Goal: Task Accomplishment & Management: Manage account settings

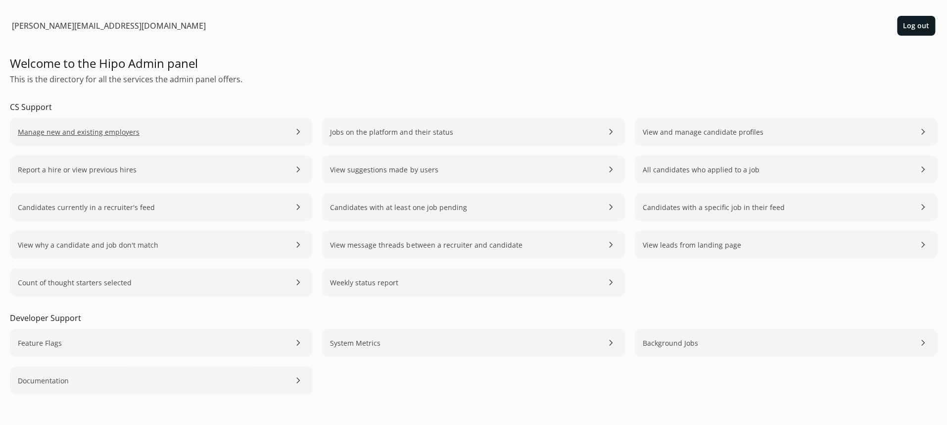
click at [103, 131] on span "Manage new and existing employers" at bounding box center [79, 132] width 122 height 10
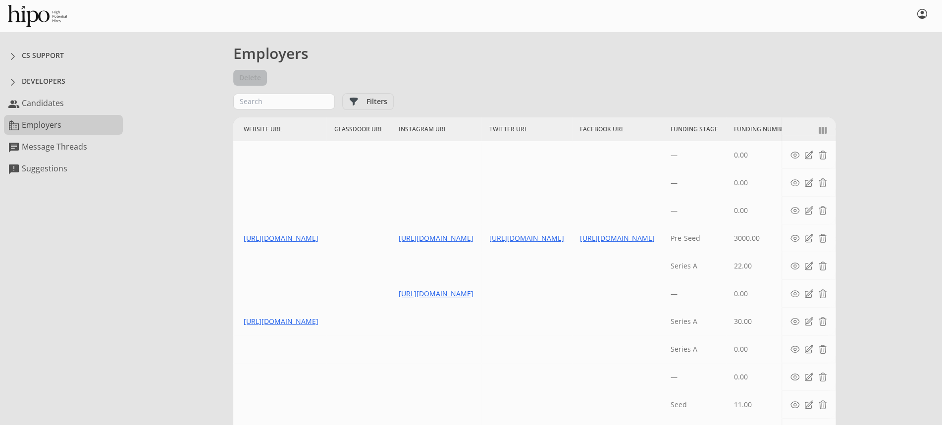
scroll to position [0, 3546]
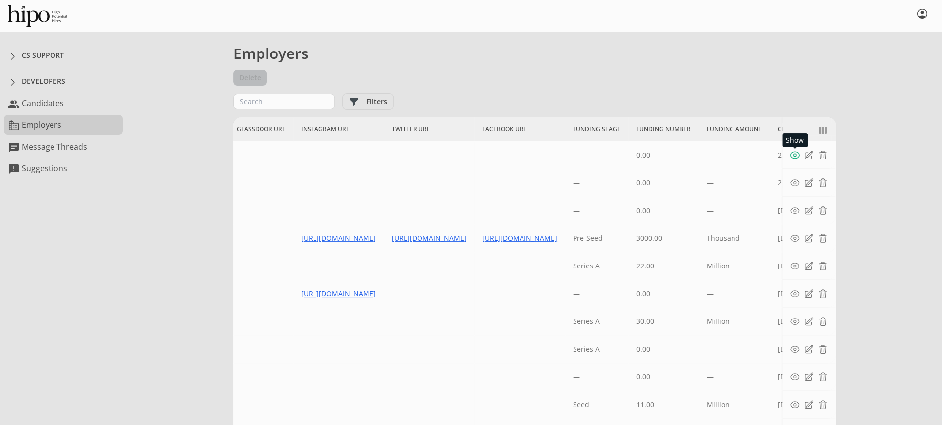
click at [797, 155] on span "Show" at bounding box center [794, 154] width 11 height 11
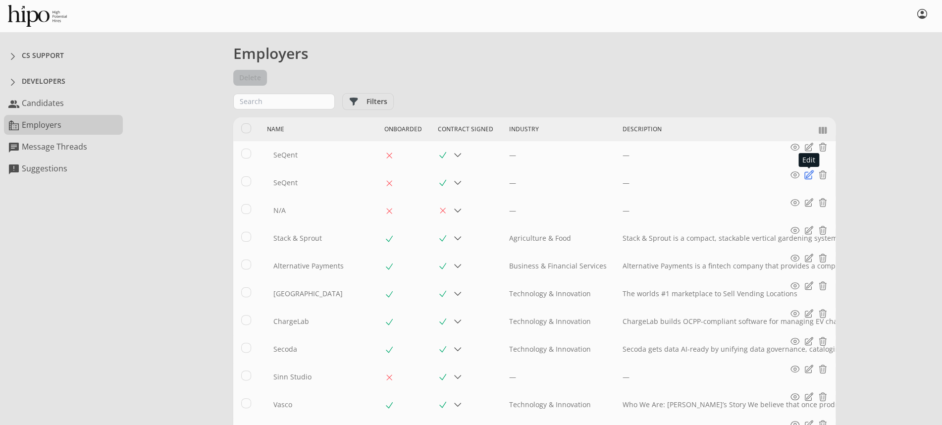
click at [808, 177] on span "Edit" at bounding box center [808, 174] width 11 height 11
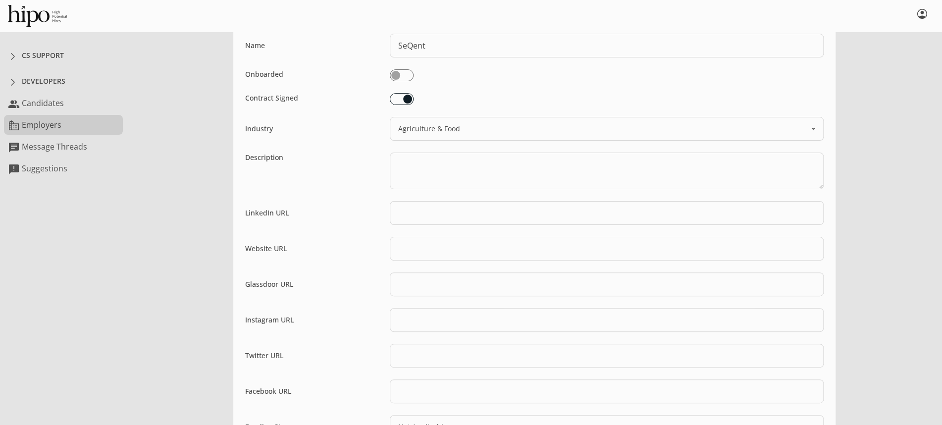
scroll to position [49, 0]
click at [162, 91] on div "error We can't find the internet Attempting to reconnect refresh close error So…" at bounding box center [534, 333] width 815 height 701
click at [37, 56] on div "CS Support" at bounding box center [43, 55] width 42 height 10
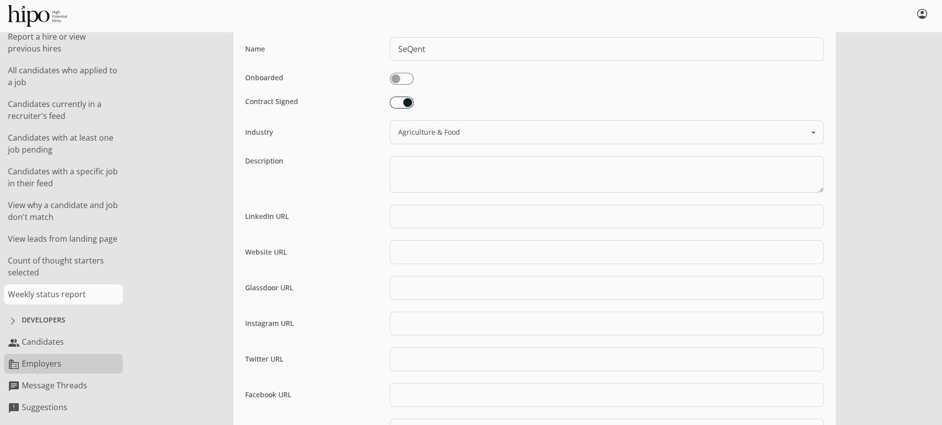
scroll to position [0, 0]
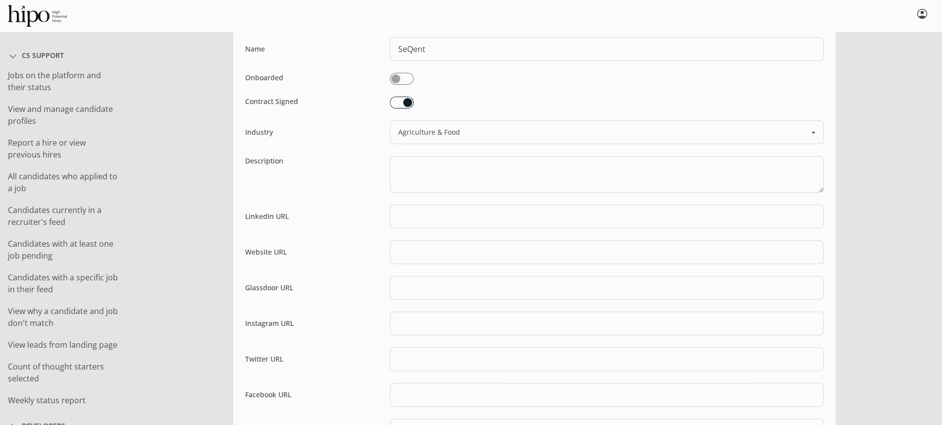
click at [15, 56] on span at bounding box center [13, 56] width 10 height 10
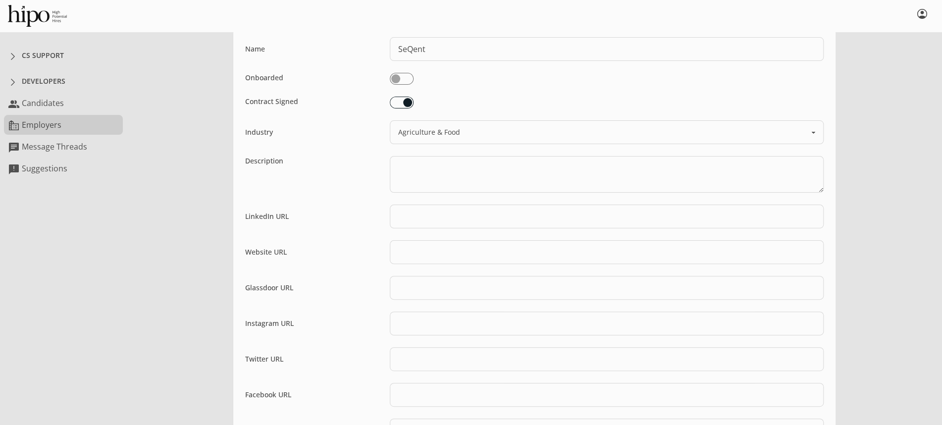
click at [41, 123] on link "source_environment Employers" at bounding box center [63, 125] width 119 height 20
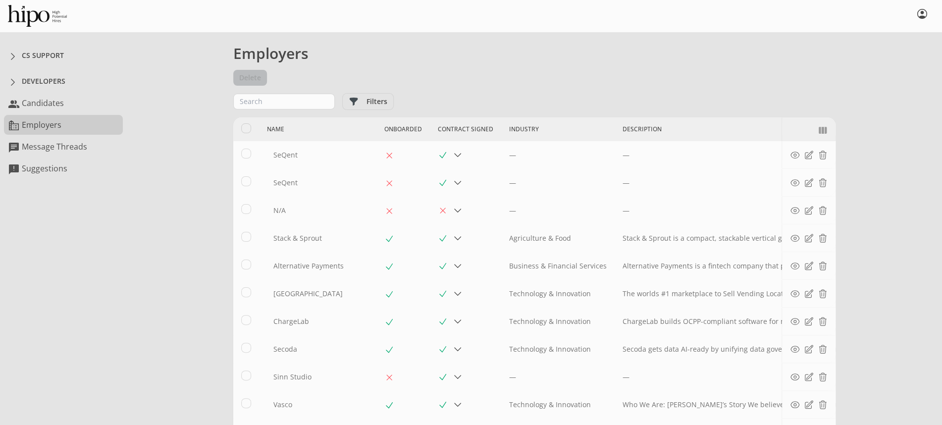
click at [248, 182] on input "Select item with id: 4afdc3e2-716b-44f5-994c-193f70a4fa51" at bounding box center [246, 181] width 10 height 10
checkbox input "true"
select select "15"
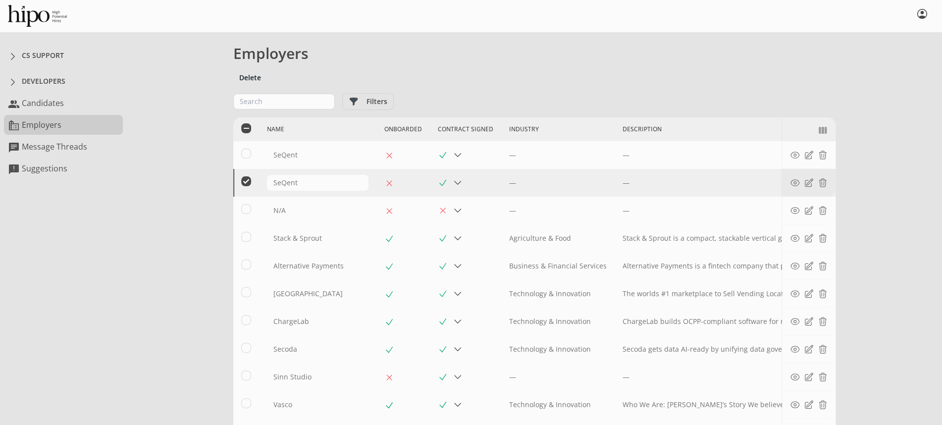
click at [248, 182] on input "Select item with id: 4afdc3e2-716b-44f5-994c-193f70a4fa51" at bounding box center [246, 181] width 10 height 10
checkbox input "false"
select select "15"
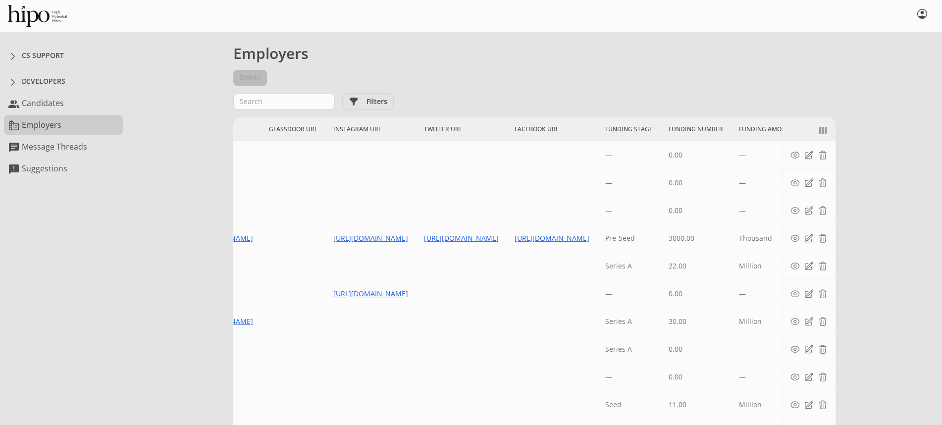
scroll to position [0, 3546]
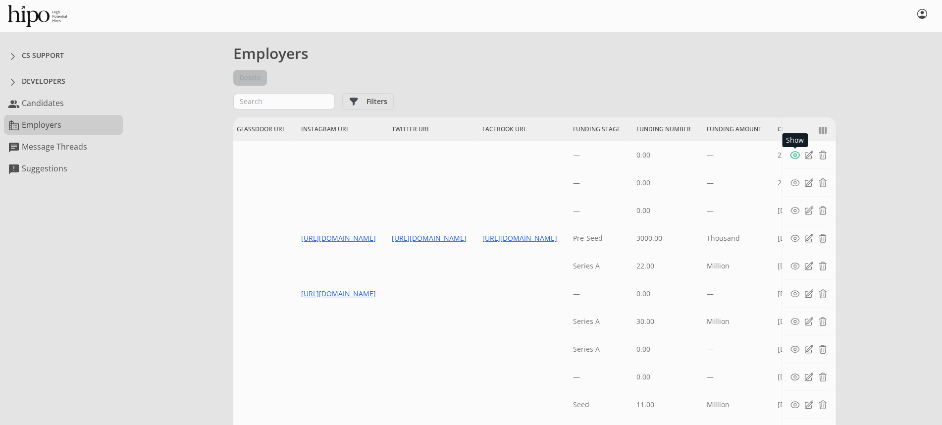
click at [793, 156] on span "Show" at bounding box center [794, 154] width 11 height 11
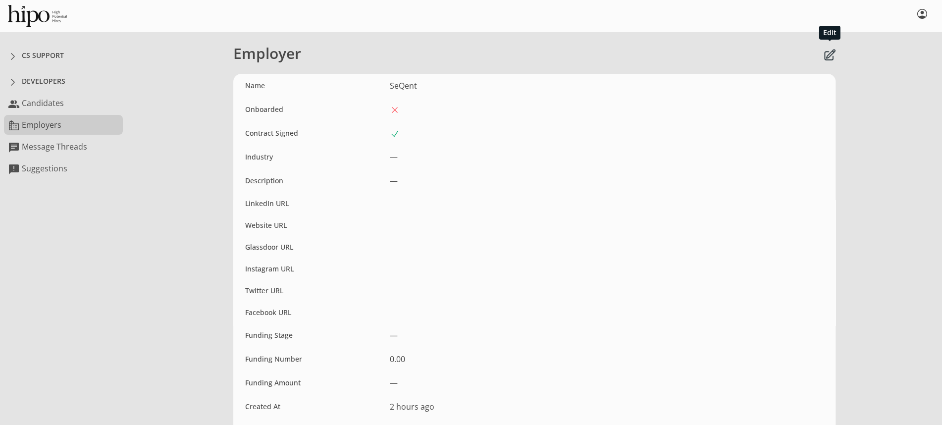
click at [829, 53] on span "Edit" at bounding box center [829, 55] width 13 height 13
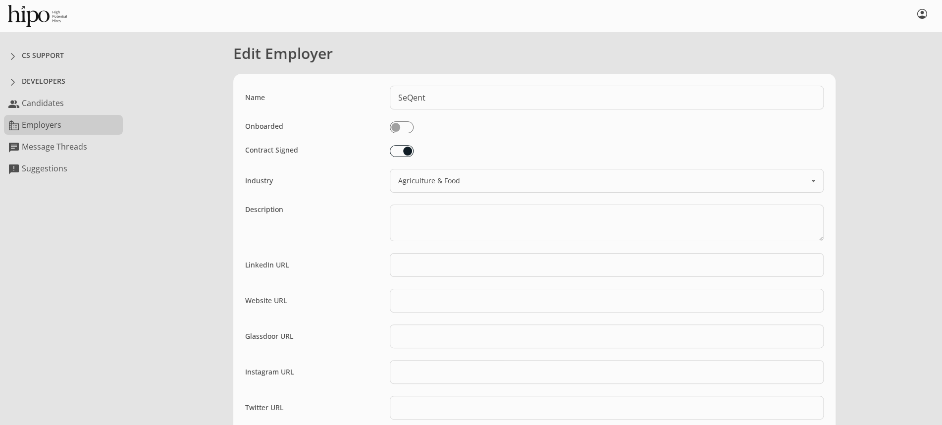
click at [401, 129] on input "checkbox" at bounding box center [402, 127] width 24 height 12
checkbox input "true"
select select "agriculture"
select select "not_applicable"
select select
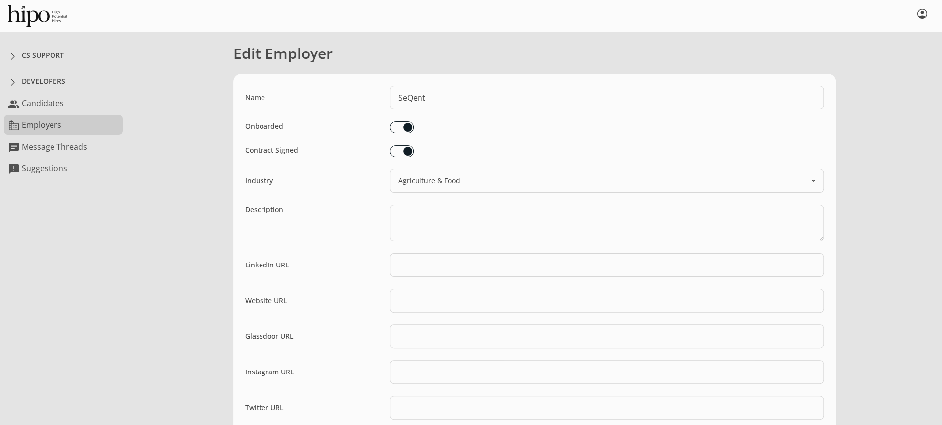
select select "agriculture"
select select "not_applicable"
select select
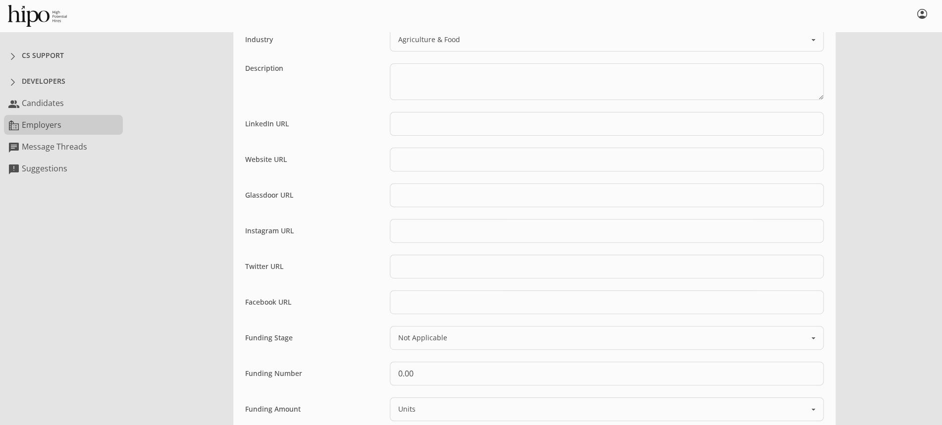
scroll to position [308, 0]
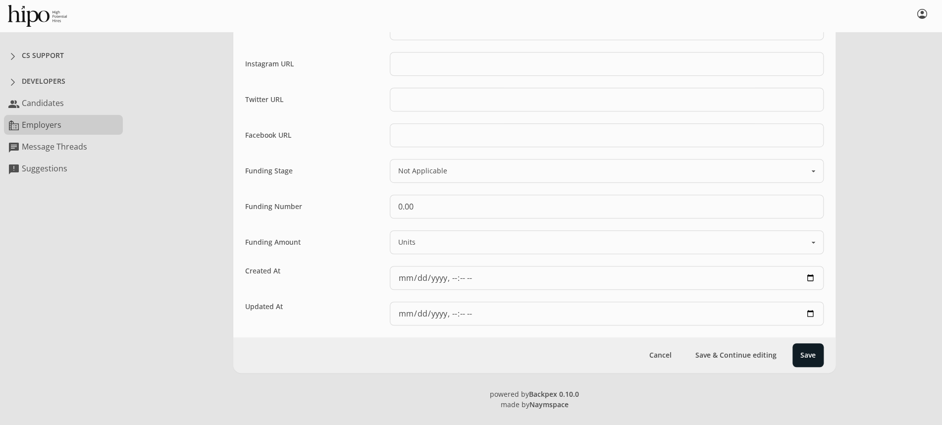
click at [792, 354] on button "Save" at bounding box center [807, 355] width 31 height 24
select select "agriculture"
select select "not_applicable"
select select
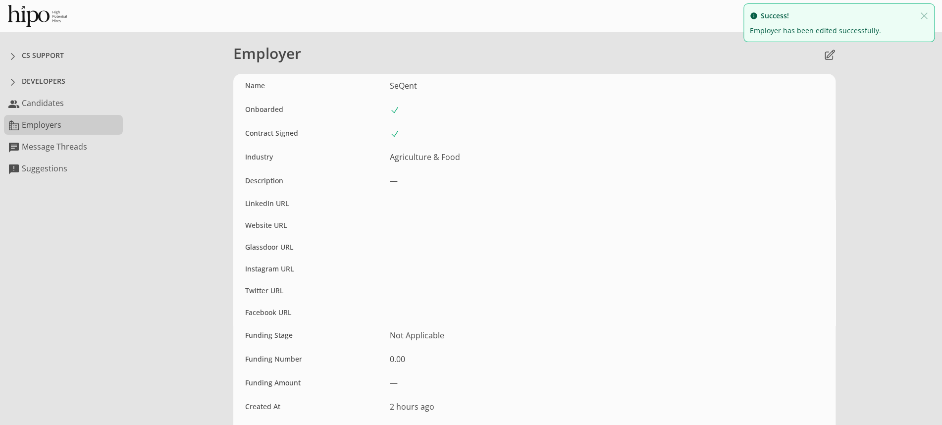
click at [41, 125] on link "source_environment Employers" at bounding box center [63, 125] width 119 height 20
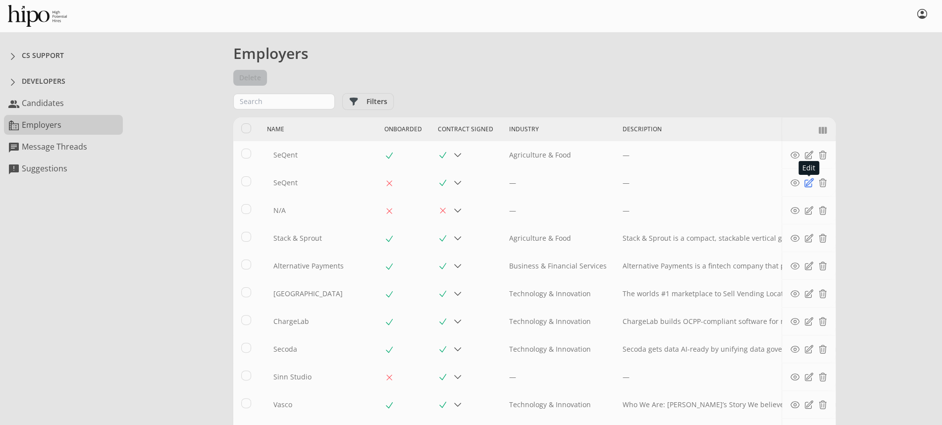
click at [805, 182] on span "Edit" at bounding box center [808, 182] width 11 height 11
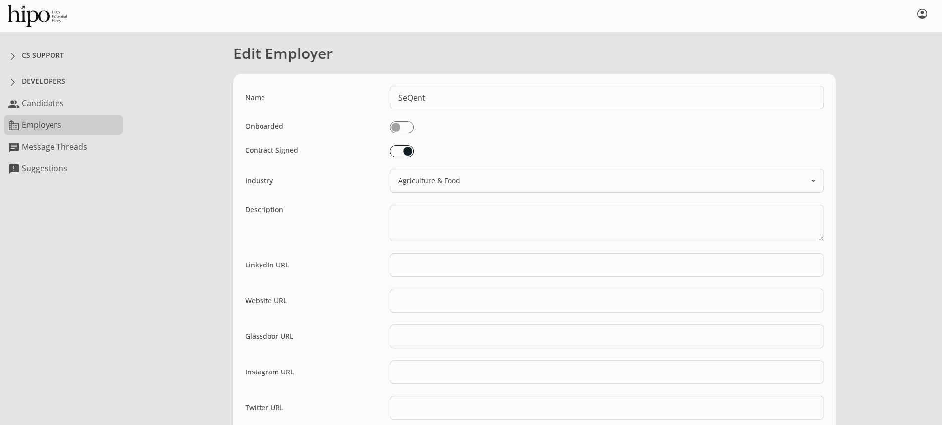
click at [399, 126] on input "checkbox" at bounding box center [402, 127] width 24 height 12
checkbox input "true"
select select "agriculture"
select select "not_applicable"
select select
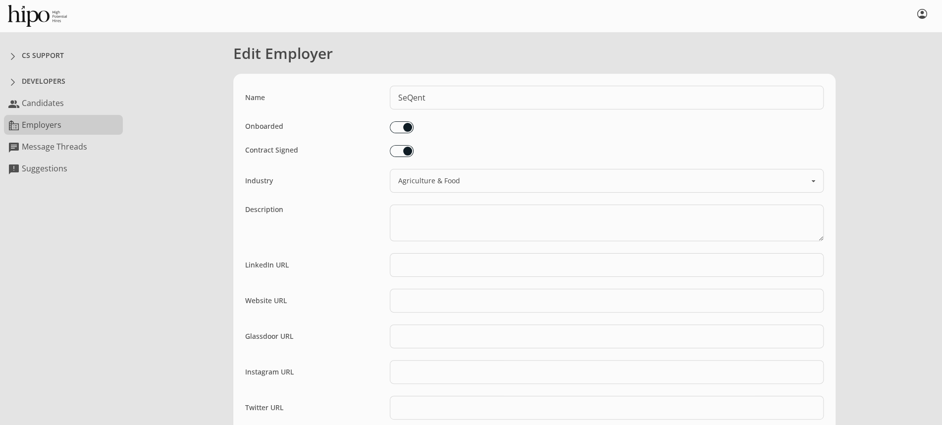
select select "agriculture"
select select "not_applicable"
select select
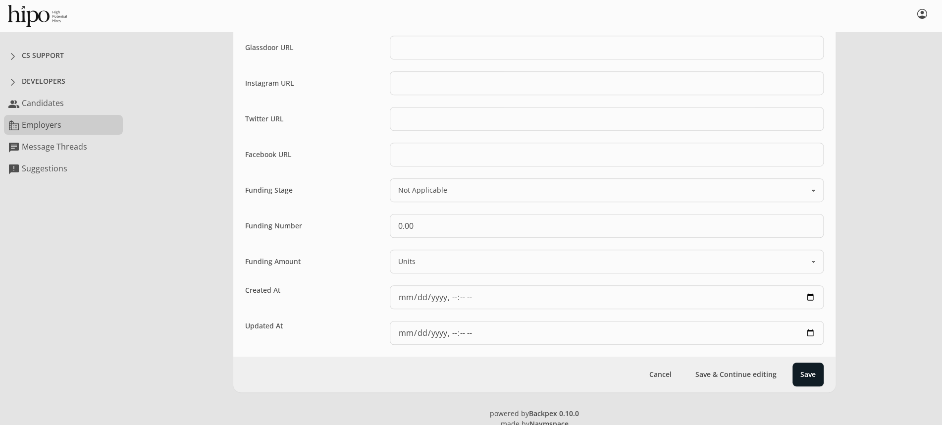
scroll to position [308, 0]
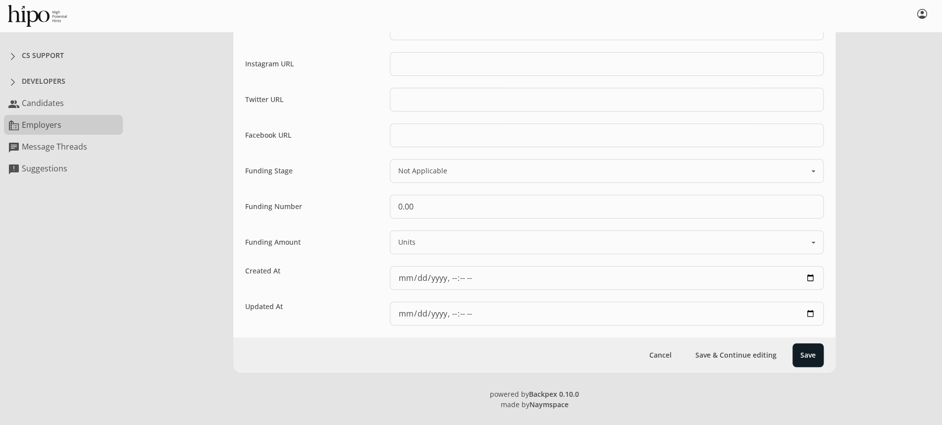
click at [817, 351] on button "Save" at bounding box center [807, 355] width 31 height 24
select select "agriculture"
select select "not_applicable"
select select
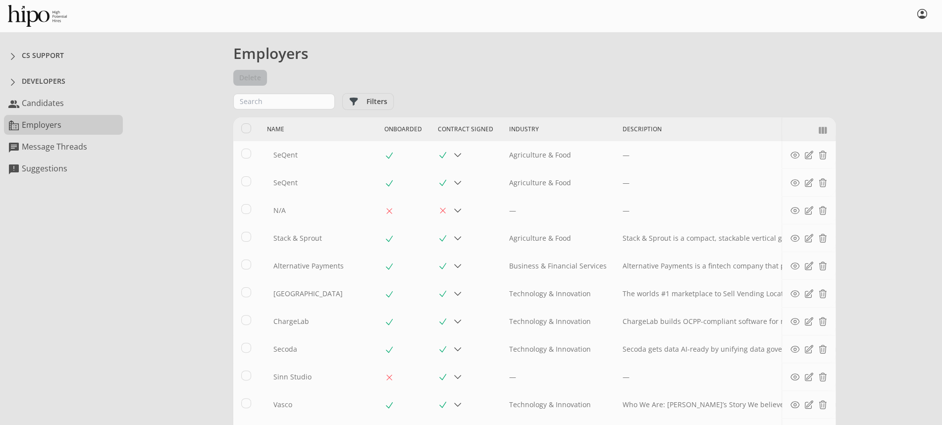
select select "15"
